Goal: Obtain resource: Download file/media

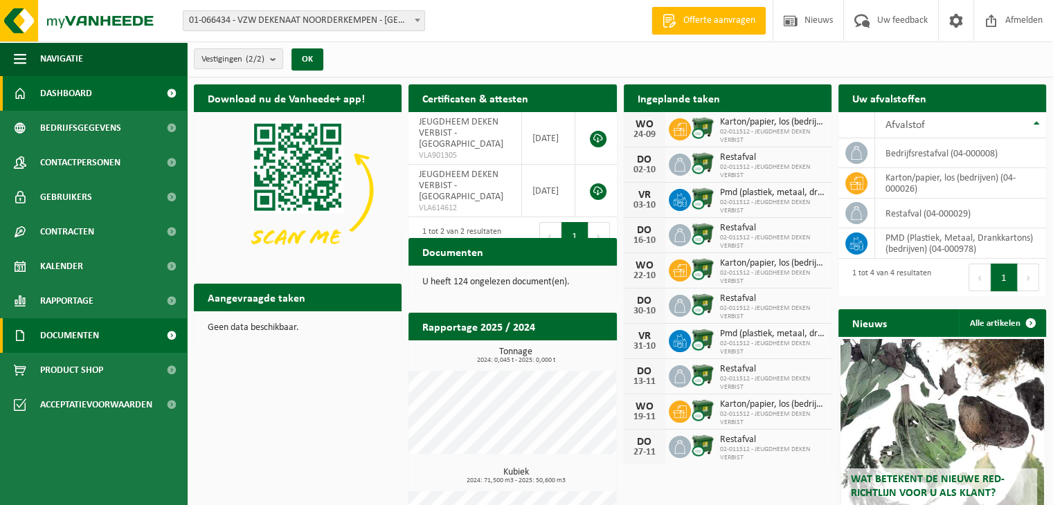
click at [72, 332] on span "Documenten" at bounding box center [69, 335] width 59 height 35
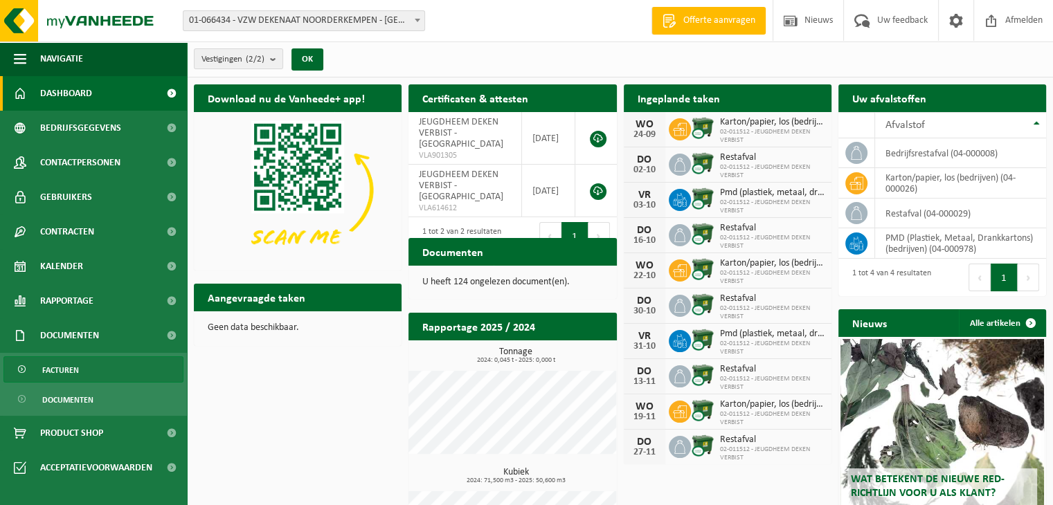
click at [72, 363] on span "Facturen" at bounding box center [60, 370] width 37 height 26
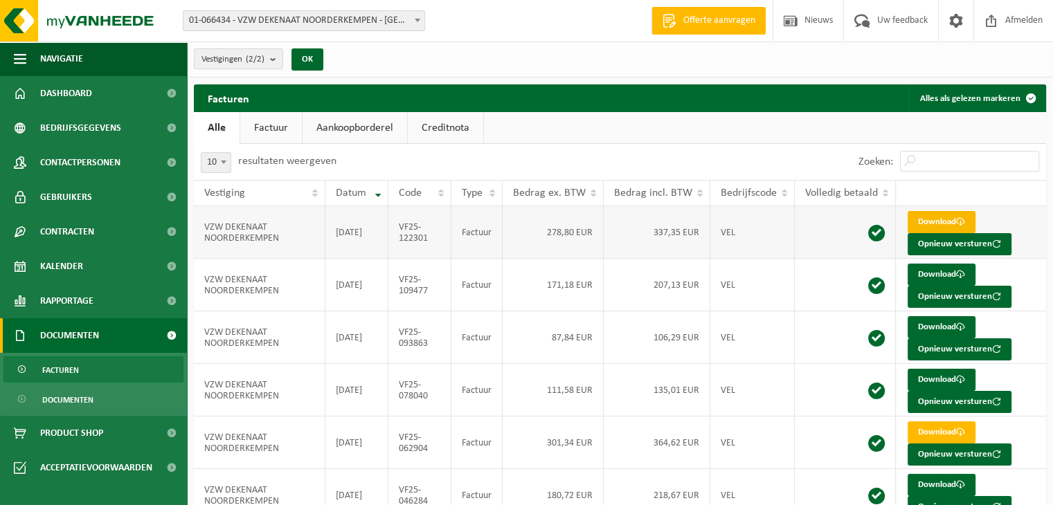
click at [944, 219] on link "Download" at bounding box center [942, 222] width 68 height 22
